Goal: Task Accomplishment & Management: Manage account settings

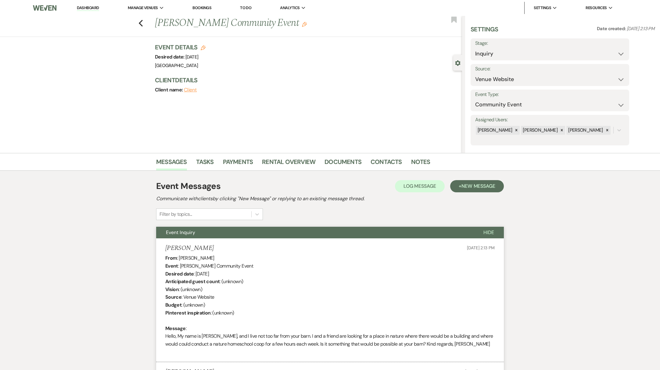
select select "5"
select select "7"
click at [90, 10] on link "Dashboard" at bounding box center [88, 8] width 22 height 6
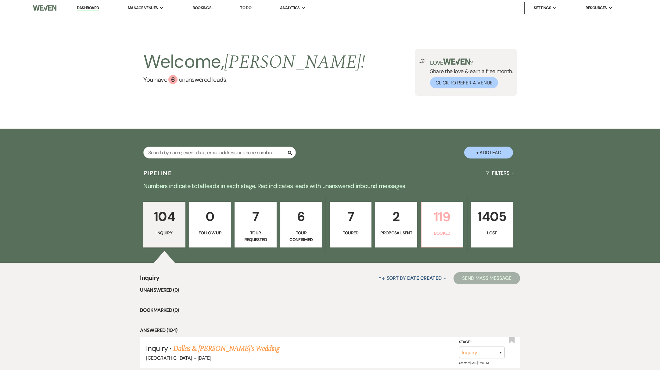
click at [446, 235] on p "Booked" at bounding box center [442, 233] width 34 height 7
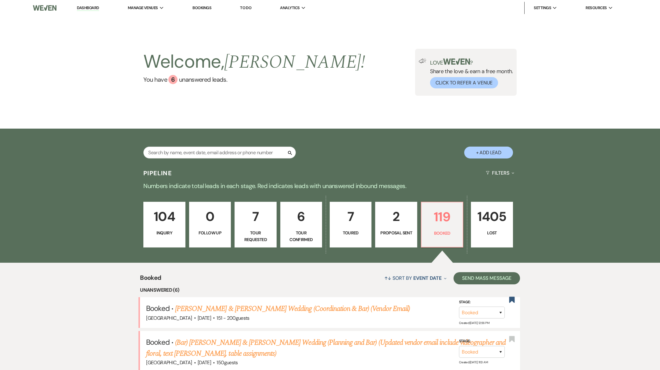
click at [389, 238] on link "2 Proposal Sent" at bounding box center [396, 225] width 42 height 46
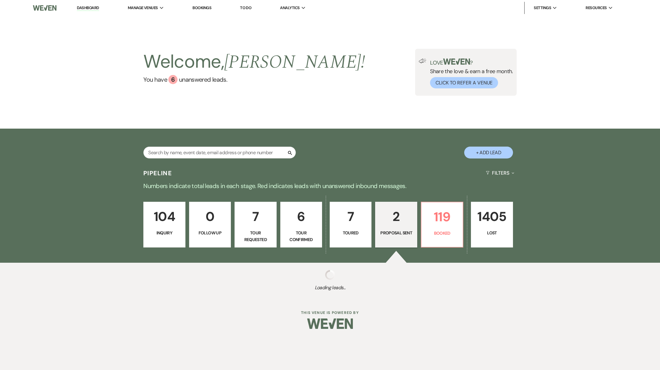
select select "6"
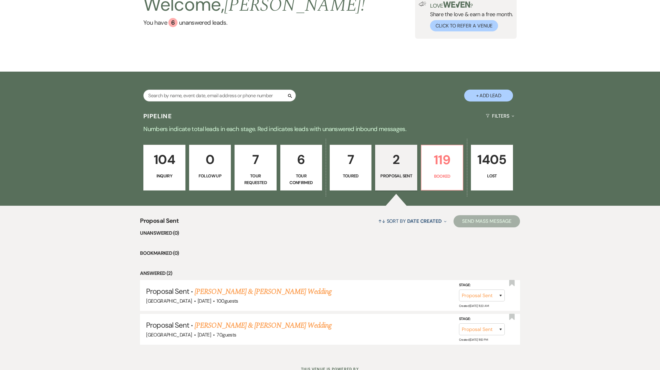
scroll to position [81, 0]
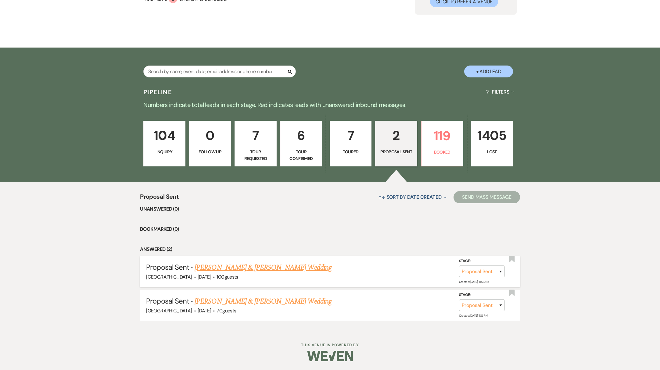
click at [266, 268] on link "[PERSON_NAME] & [PERSON_NAME] Wedding" at bounding box center [263, 267] width 137 height 11
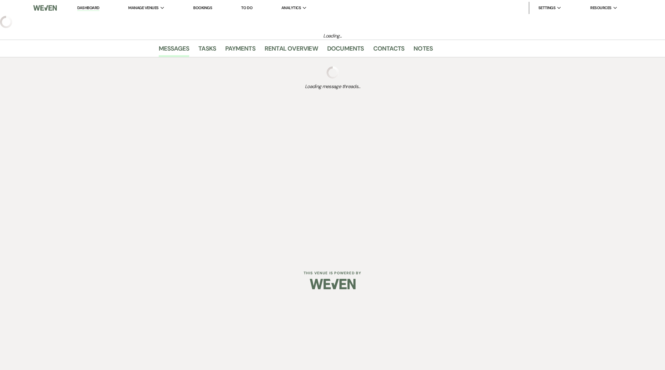
select select "6"
select select "5"
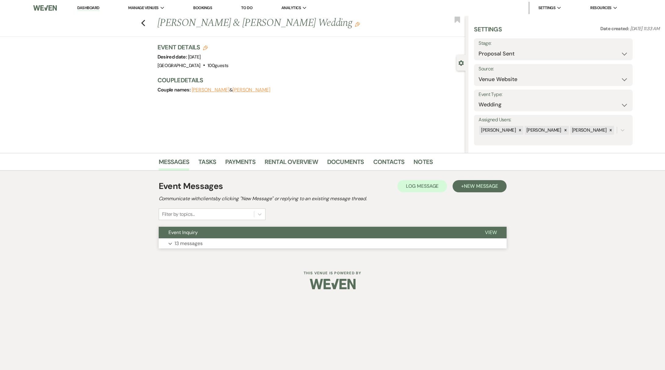
click at [184, 245] on p "13 messages" at bounding box center [188, 244] width 28 height 8
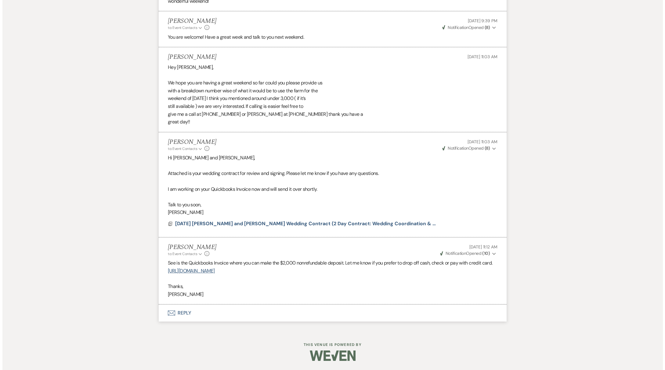
scroll to position [911, 0]
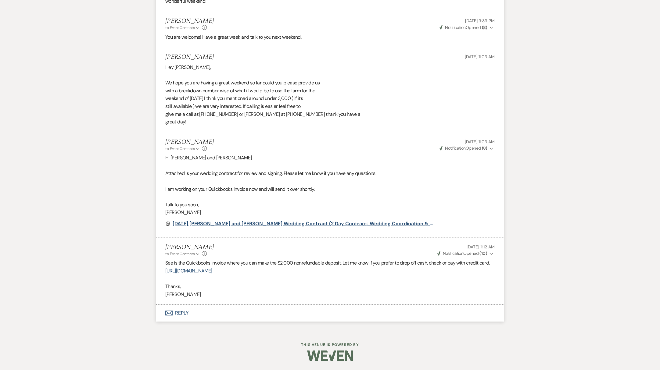
click at [253, 220] on span "10/17/26 Kylie and Ian Wedding Contract (2 Day Contract: Wedding Coordination &…" at bounding box center [319, 223] width 292 height 6
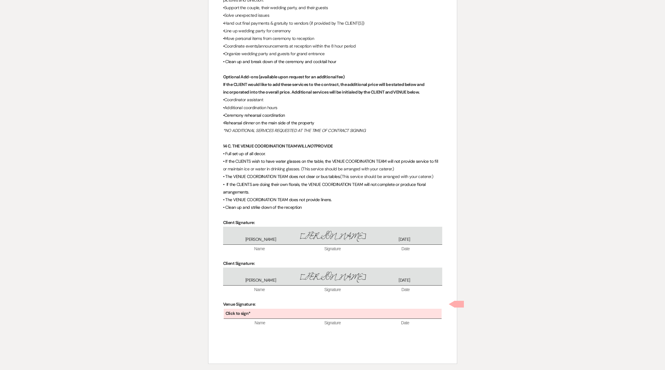
scroll to position [1842, 0]
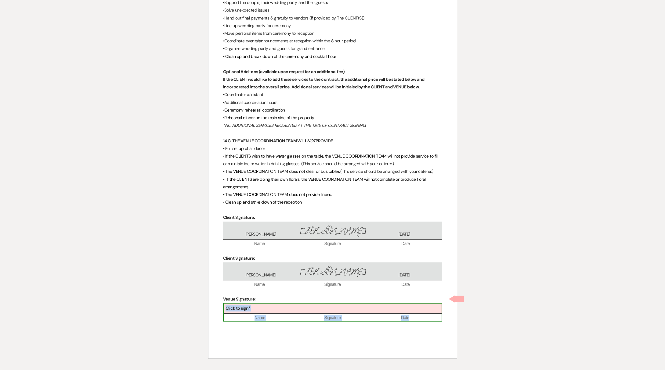
click at [257, 304] on div "Click to sign*" at bounding box center [333, 309] width 218 height 10
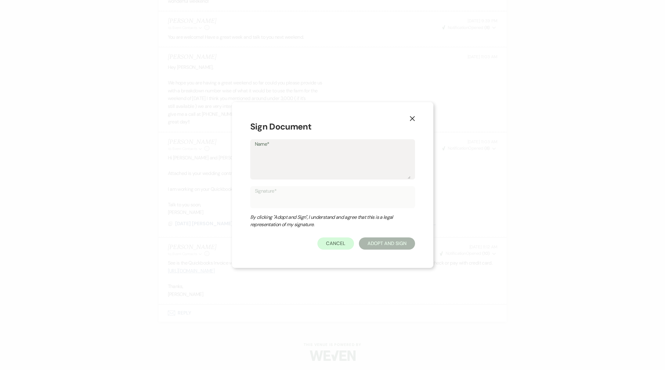
type textarea "K"
type input "K"
type textarea "Ke"
type input "Ke"
type textarea "Kel"
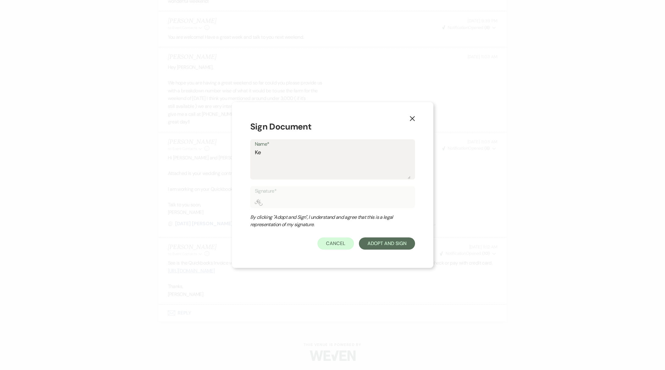
type input "Kel"
type textarea "Kell"
type input "Kell"
type textarea "[PERSON_NAME]"
type input "[PERSON_NAME]"
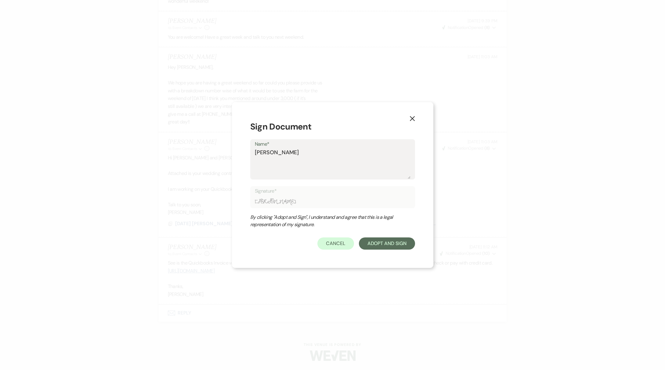
type textarea "[PERSON_NAME]"
type input "[PERSON_NAME]"
type textarea "Kelly C"
type input "Kelly C"
type textarea "Kelly Cu"
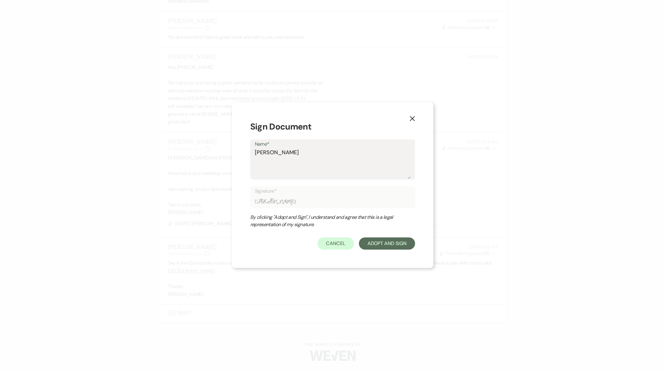
type input "Kelly Cu"
type textarea "Kelly Cum"
type input "Kelly Cum"
type textarea "Kelly Cumi"
type input "Kelly Cumi"
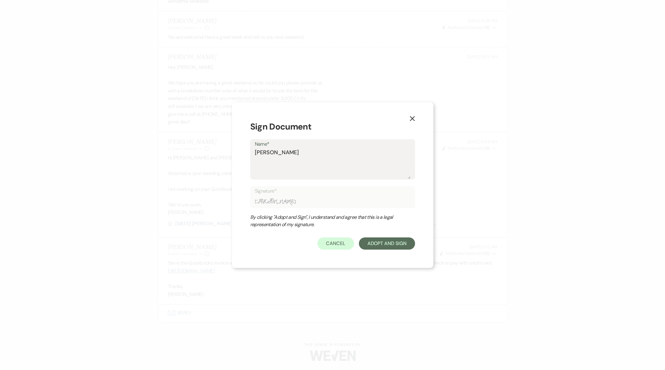
type textarea "Kelly Cumis"
type input "Kelly Cumis"
type textarea "Kelly Cumisk"
type input "Kelly Cumisk"
type textarea "Kelly Cumiske"
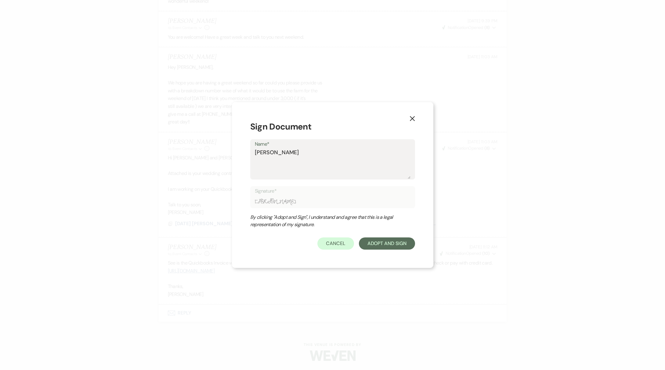
type input "Kelly Cumiske"
type textarea "[PERSON_NAME]"
type input "[PERSON_NAME]"
type textarea "[PERSON_NAME]"
click at [400, 245] on button "Adopt And Sign" at bounding box center [387, 244] width 56 height 12
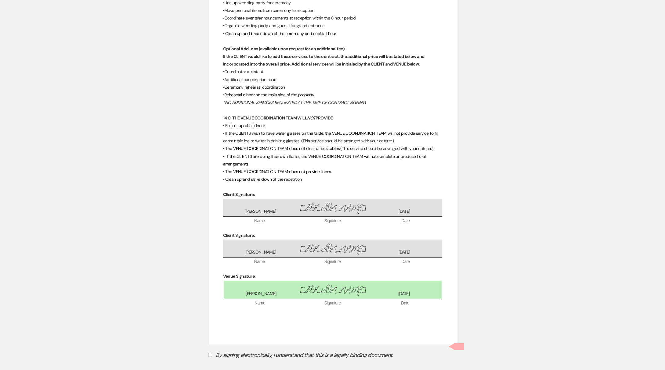
scroll to position [1868, 0]
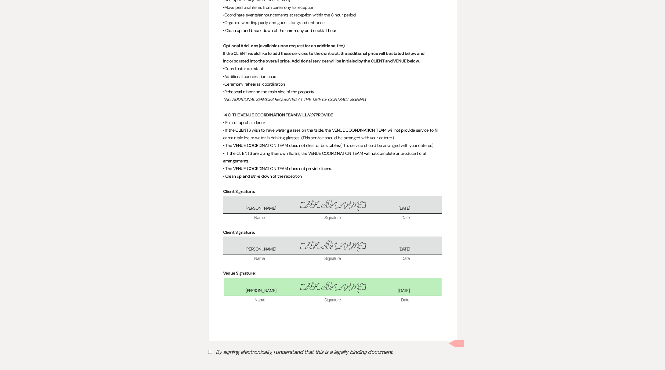
click at [209, 350] on input "By signing electronically, I understand that this is a legally binding document." at bounding box center [210, 352] width 4 height 4
checkbox input "true"
click at [230, 362] on button "Submit" at bounding box center [229, 367] width 43 height 11
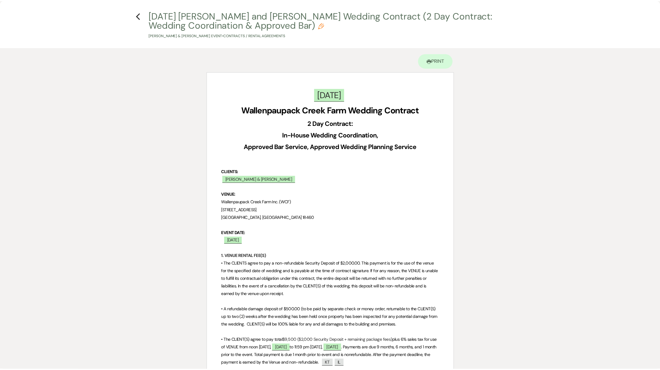
scroll to position [0, 0]
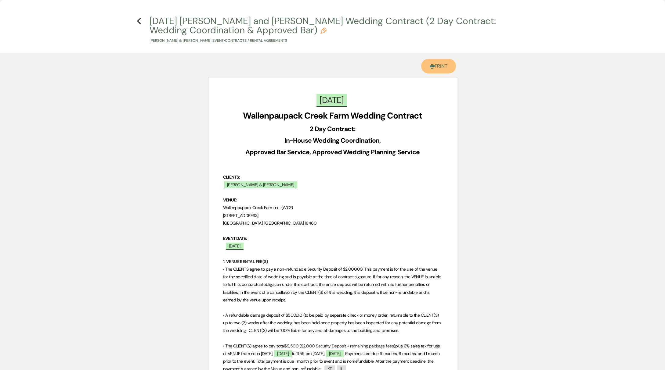
click at [443, 67] on link "Printer Print" at bounding box center [438, 66] width 35 height 15
click at [138, 20] on icon "Previous" at bounding box center [139, 20] width 5 height 7
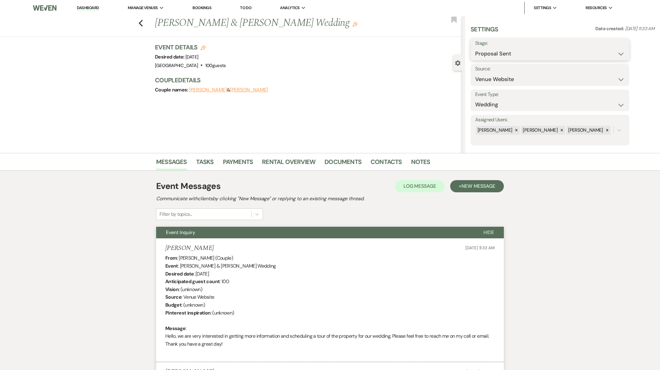
click at [537, 51] on select "Inquiry Follow Up Tour Requested Tour Confirmed Toured Proposal Sent Booked Lost" at bounding box center [549, 54] width 149 height 12
select select "7"
click at [475, 48] on select "Inquiry Follow Up Tour Requested Tour Confirmed Toured Proposal Sent Booked Lost" at bounding box center [549, 54] width 149 height 12
click at [618, 51] on button "Save" at bounding box center [612, 49] width 34 height 12
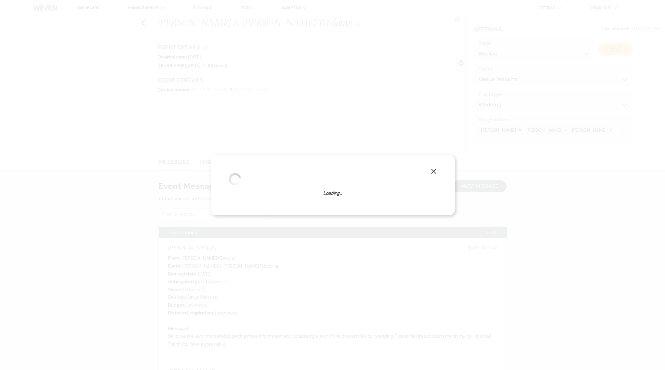
select select "1"
select select "539"
select select "eventDateAnd"
select select "false"
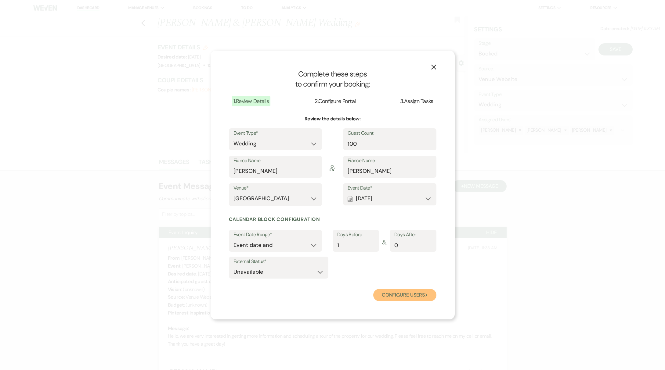
click at [398, 299] on button "Configure users Next" at bounding box center [404, 295] width 63 height 12
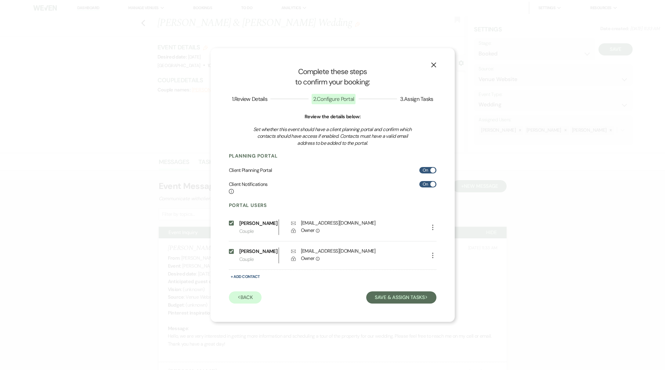
click at [432, 170] on span at bounding box center [432, 170] width 5 height 5
click at [432, 170] on input "On" at bounding box center [427, 170] width 17 height 6
checkbox input "false"
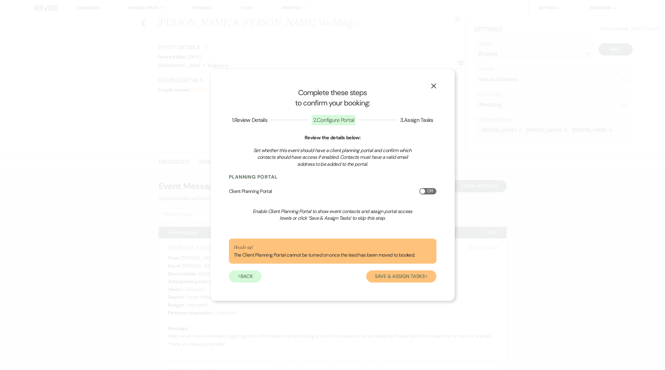
click at [412, 278] on button "Save & Assign Tasks Next" at bounding box center [401, 277] width 70 height 12
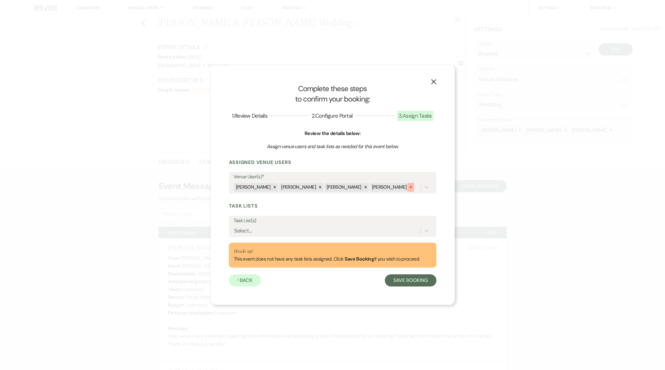
click at [407, 187] on div at bounding box center [410, 187] width 7 height 9
click at [417, 283] on button "Save Booking" at bounding box center [410, 280] width 51 height 12
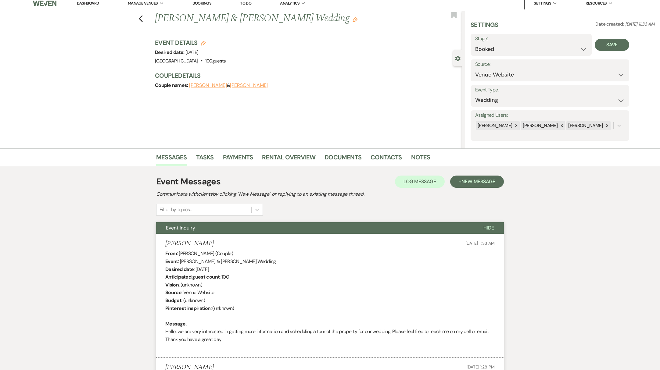
scroll to position [11, 0]
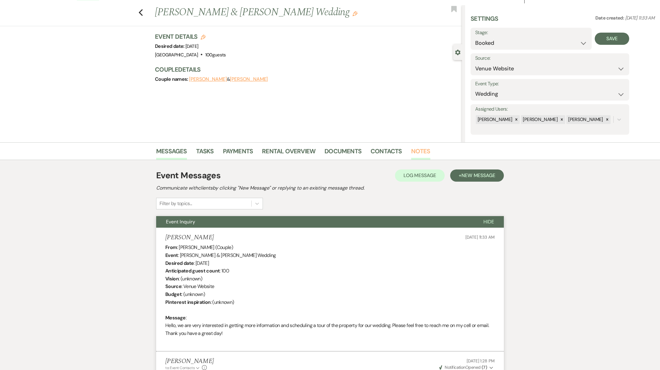
click at [417, 152] on link "Notes" at bounding box center [420, 152] width 19 height 13
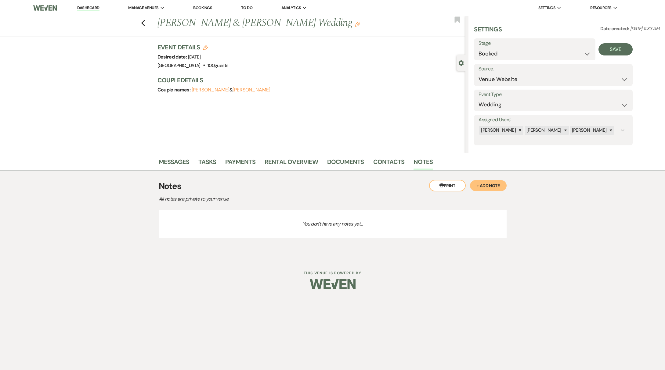
click at [496, 185] on button "+ Add Note" at bounding box center [488, 185] width 37 height 11
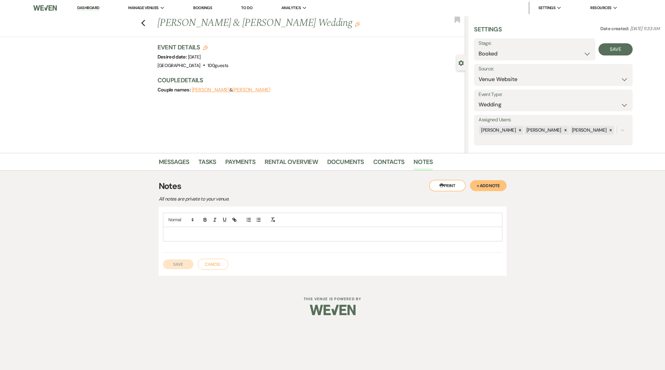
click at [183, 230] on div at bounding box center [332, 234] width 339 height 14
click at [176, 267] on button "Save" at bounding box center [178, 265] width 30 height 10
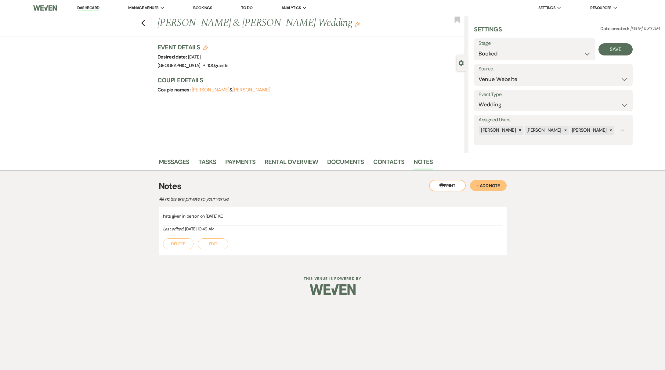
drag, startPoint x: 85, startPoint y: 7, endPoint x: 94, endPoint y: 1, distance: 11.1
click at [85, 7] on link "Dashboard" at bounding box center [88, 8] width 22 height 6
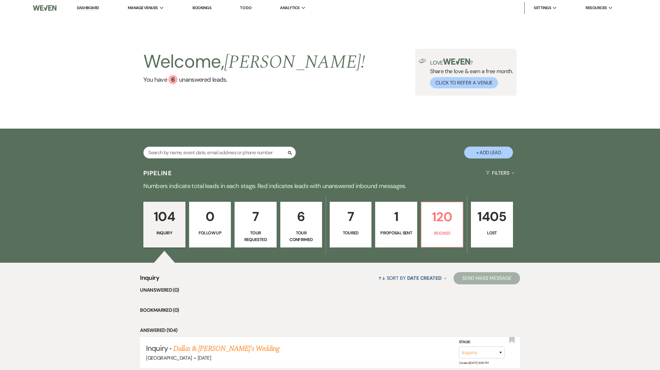
click at [245, 8] on link "To Do" at bounding box center [245, 7] width 11 height 5
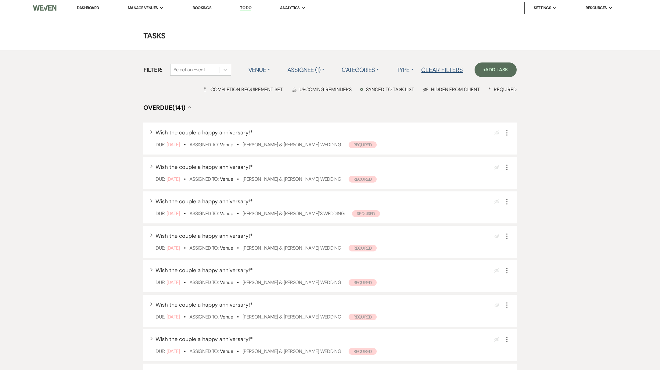
click at [408, 67] on label "Type ▲" at bounding box center [404, 69] width 17 height 11
click at [415, 96] on li "Payment tasks" at bounding box center [426, 96] width 61 height 14
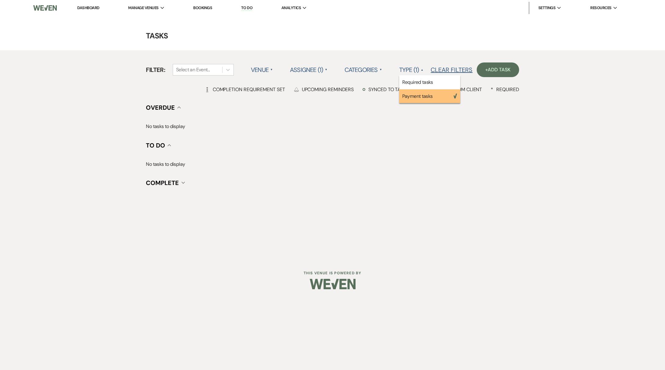
click at [312, 70] on label "Assignee (1) ▲" at bounding box center [309, 69] width 38 height 11
click at [314, 69] on label "Assignee (1) ▲" at bounding box center [309, 69] width 38 height 11
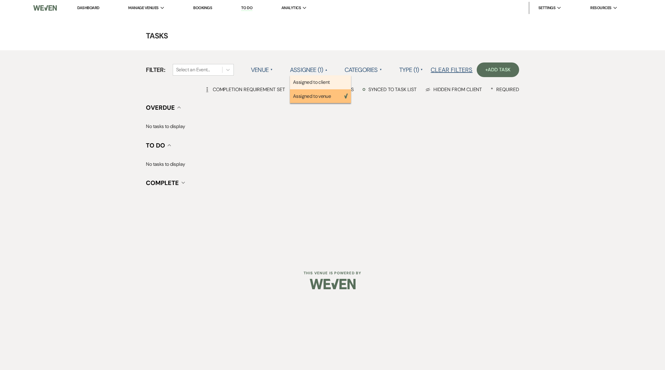
click at [315, 79] on li "Assigned to client" at bounding box center [320, 82] width 61 height 14
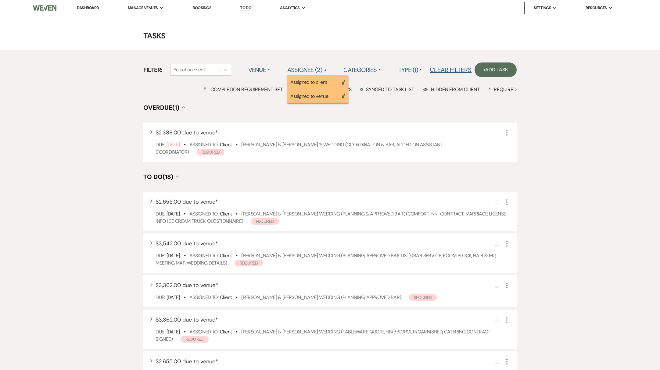
click at [81, 7] on link "Dashboard" at bounding box center [88, 7] width 22 height 5
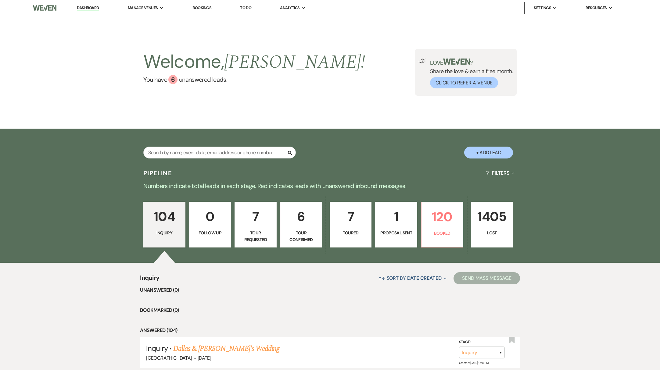
click at [301, 233] on p "Tour Confirmed" at bounding box center [301, 237] width 34 height 14
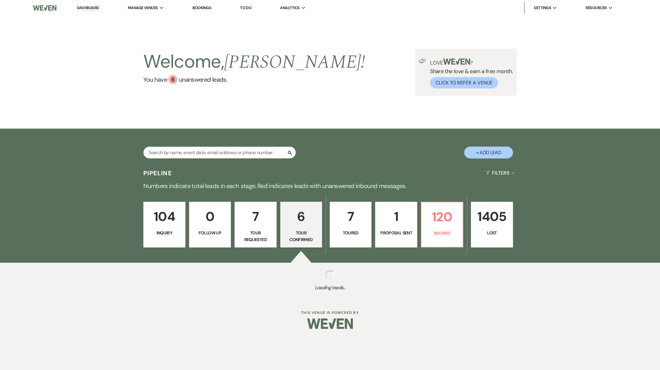
select select "4"
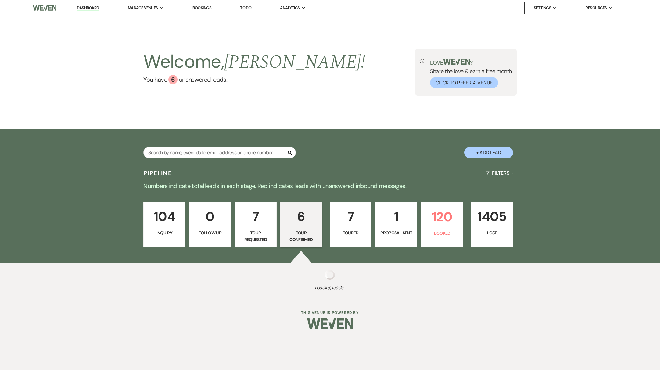
select select "4"
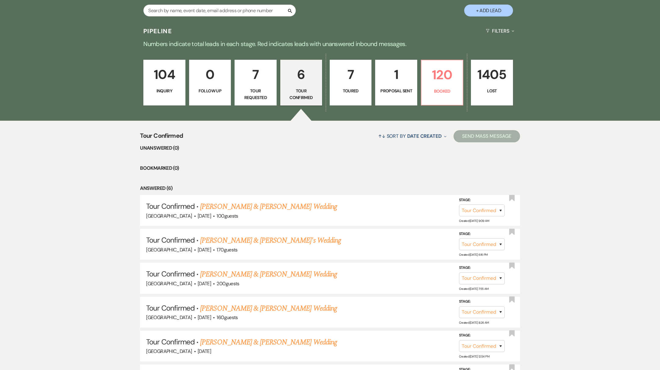
scroll to position [143, 0]
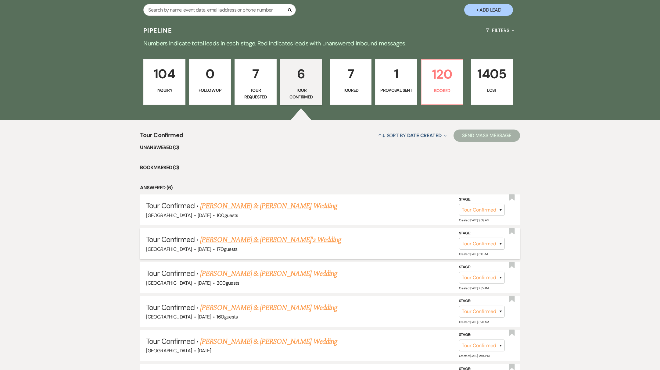
click at [247, 240] on link "[PERSON_NAME] & [PERSON_NAME]'s Wedding" at bounding box center [270, 240] width 141 height 11
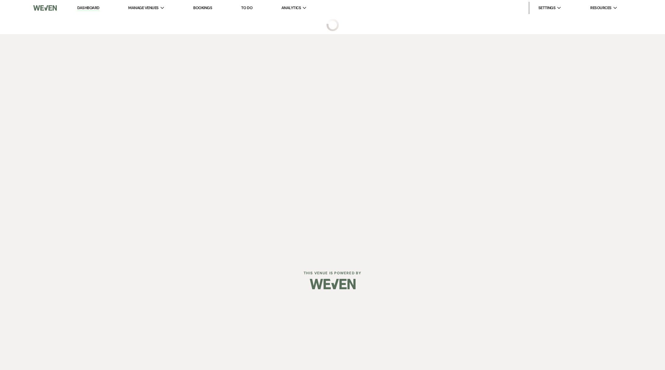
select select "4"
select select "5"
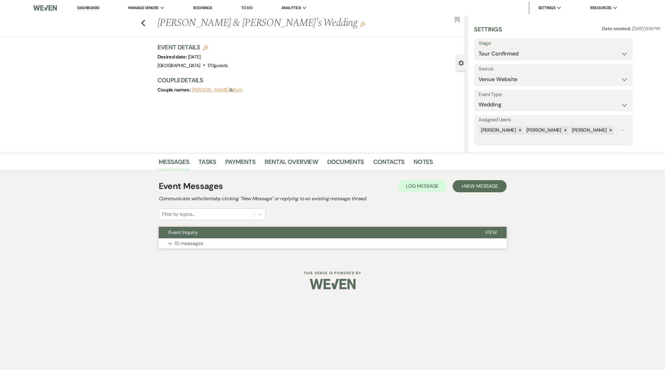
click at [238, 248] on button "Expand 10 messages" at bounding box center [333, 243] width 348 height 10
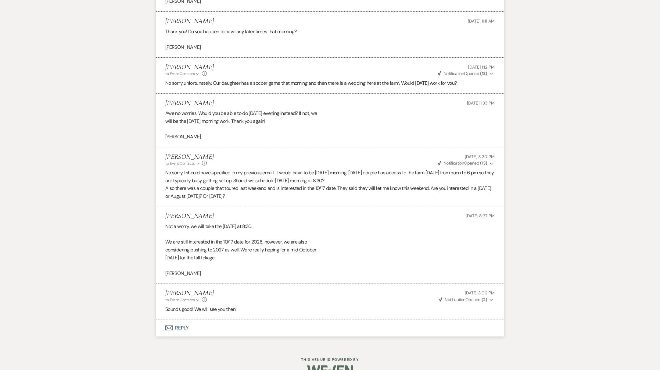
scroll to position [701, 0]
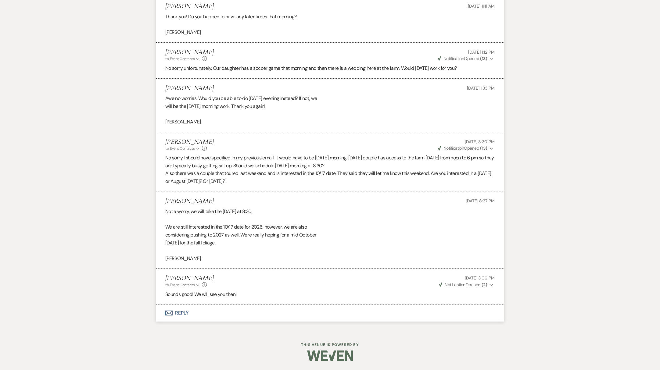
click at [181, 313] on button "Envelope Reply" at bounding box center [330, 313] width 348 height 17
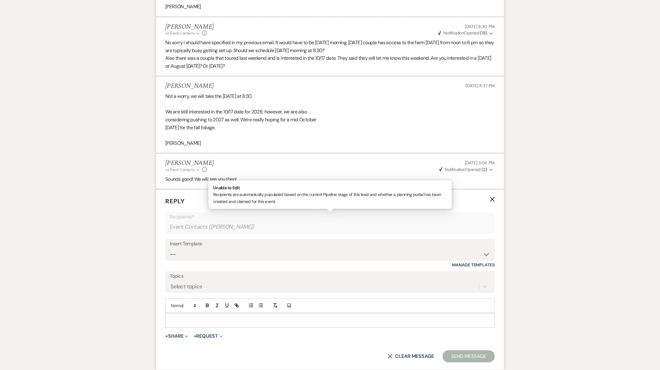
scroll to position [818, 0]
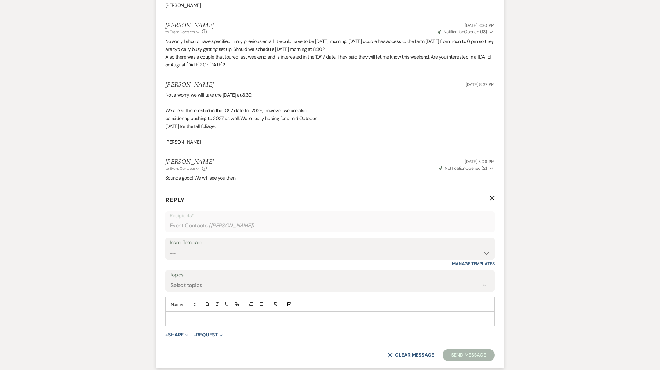
click at [178, 328] on form "Reply X Recipients* Event Contacts ( [PERSON_NAME] ) Insert Template -- Weven P…" at bounding box center [330, 278] width 348 height 181
click at [184, 317] on p at bounding box center [330, 319] width 320 height 7
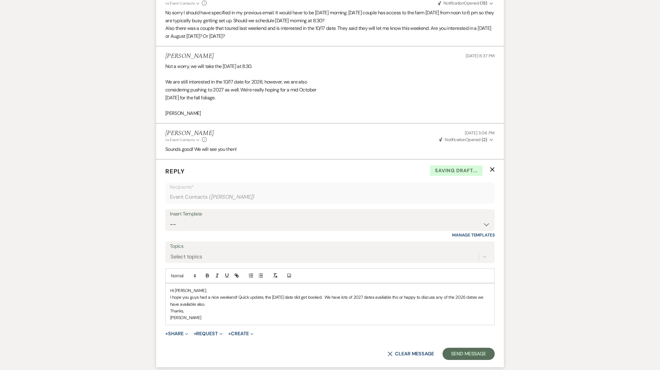
scroll to position [870, 0]
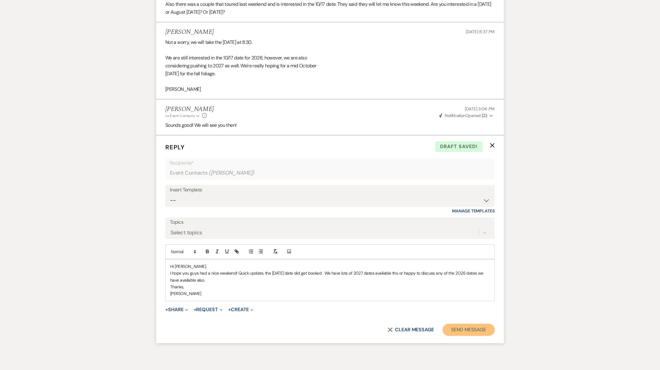
click at [469, 332] on button "Send Message" at bounding box center [469, 330] width 52 height 12
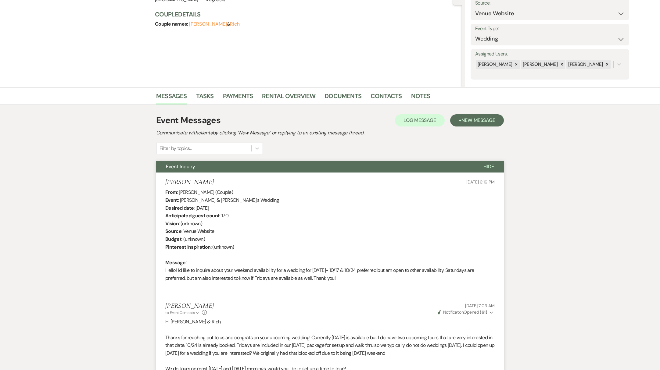
scroll to position [0, 0]
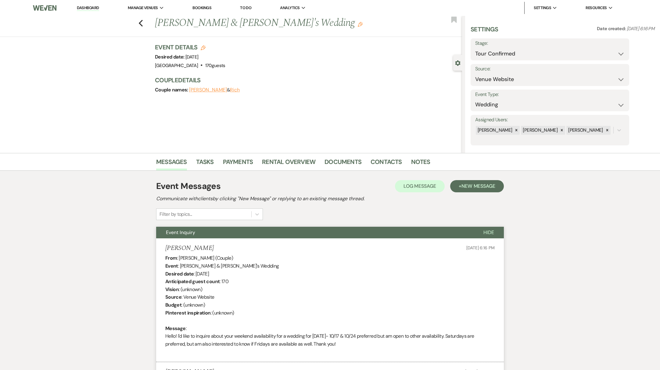
click at [92, 7] on link "Dashboard" at bounding box center [88, 8] width 22 height 6
